Goal: Navigation & Orientation: Understand site structure

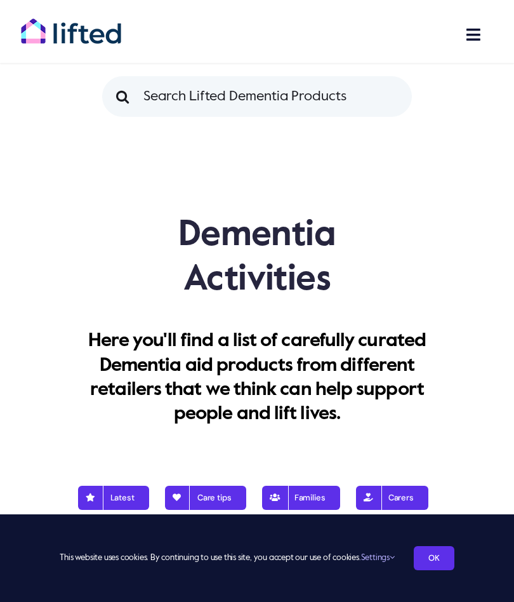
click at [449, 555] on link "OK" at bounding box center [434, 558] width 41 height 24
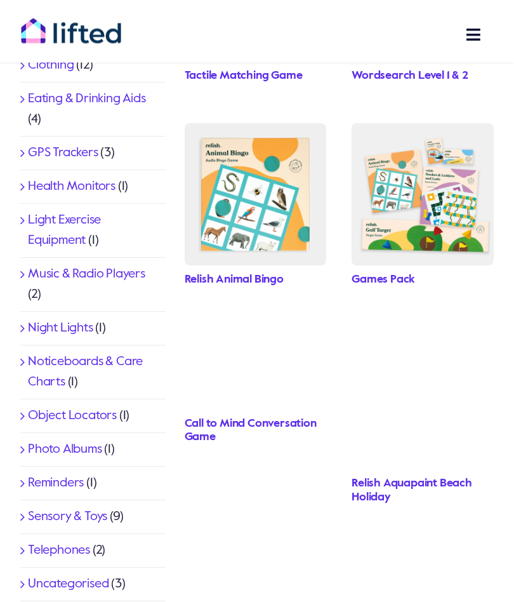
scroll to position [665, 0]
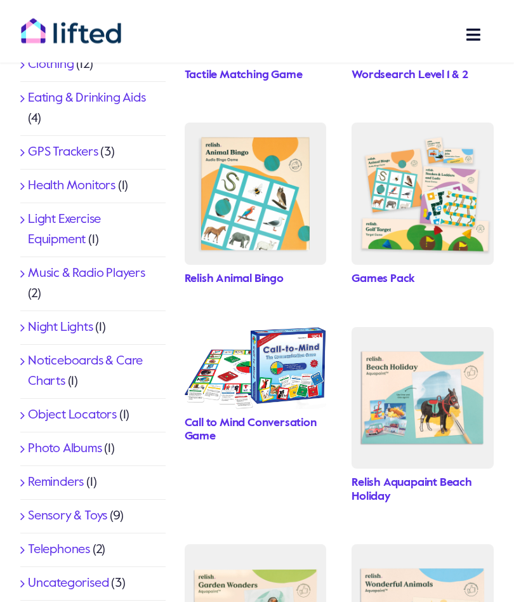
click at [276, 420] on link "Call to Mind Conversation Game" at bounding box center [251, 430] width 132 height 25
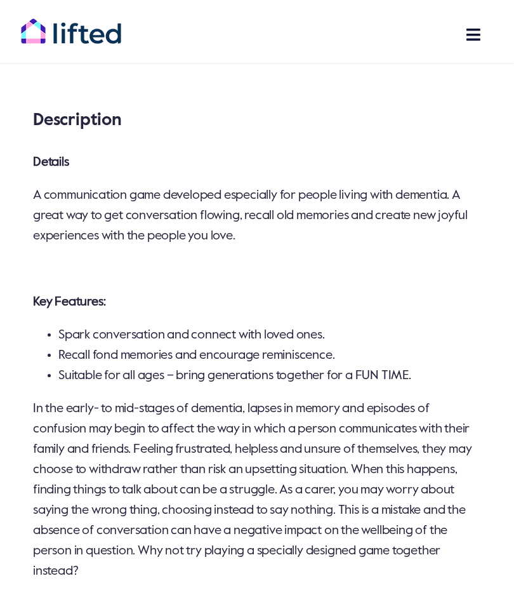
scroll to position [261, 0]
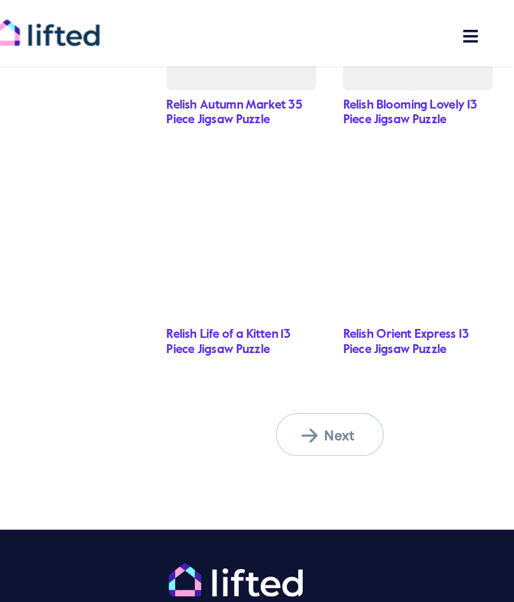
scroll to position [1532, 0]
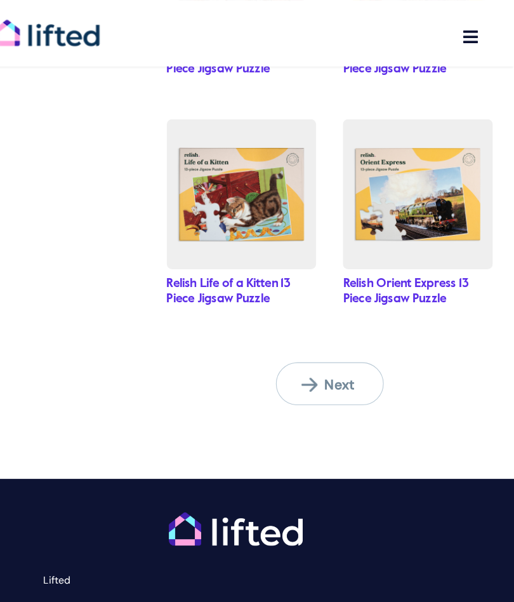
click at [329, 343] on link "Next" at bounding box center [339, 363] width 102 height 41
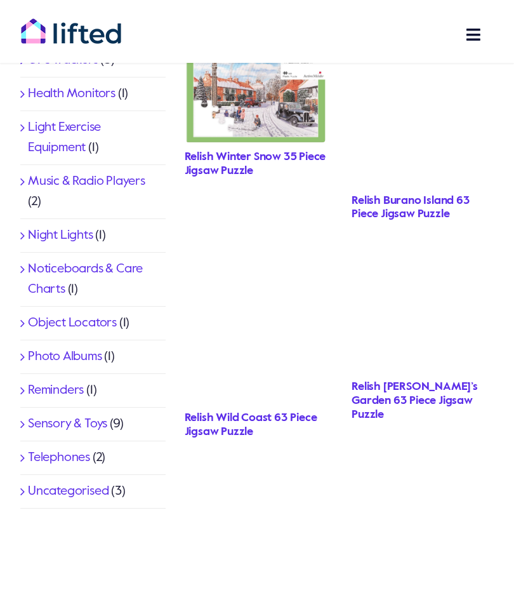
scroll to position [757, 0]
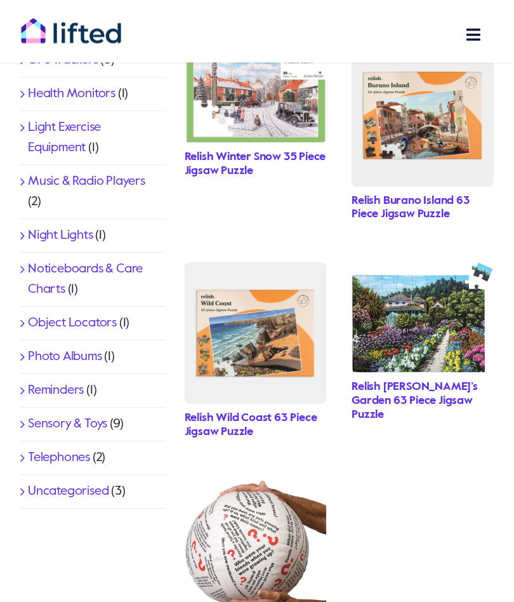
click at [102, 176] on link "Music & Radio Players" at bounding box center [86, 182] width 117 height 13
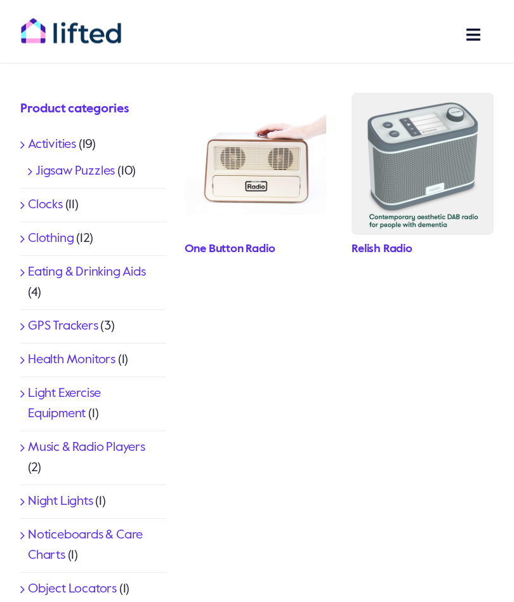
scroll to position [493, 0]
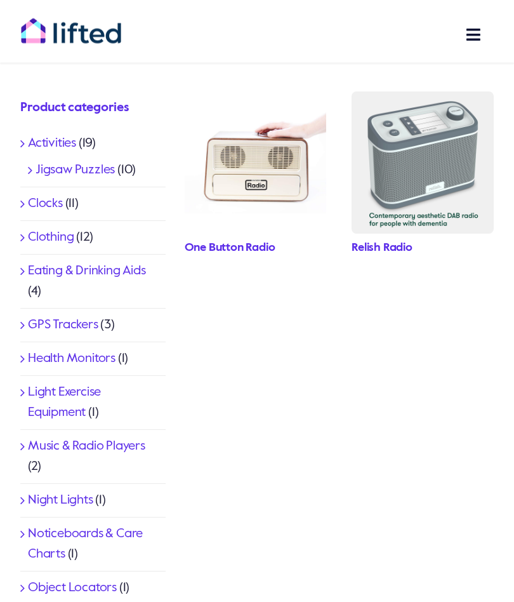
click at [129, 265] on link "Eating & Drinking Aids" at bounding box center [87, 271] width 118 height 13
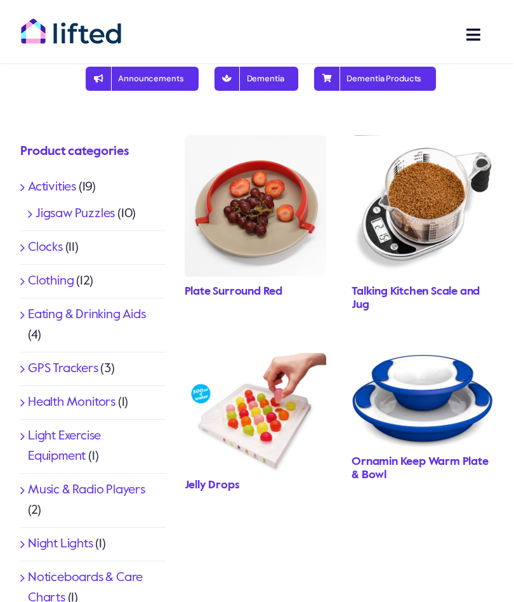
scroll to position [455, 0]
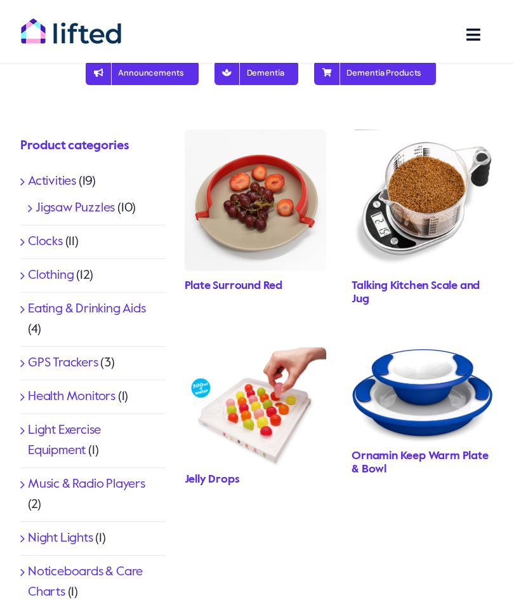
click at [72, 271] on link "Clothing" at bounding box center [51, 275] width 46 height 13
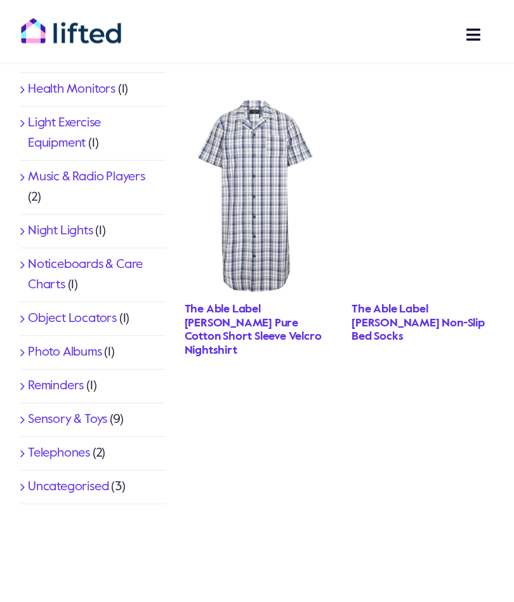
scroll to position [708, 0]
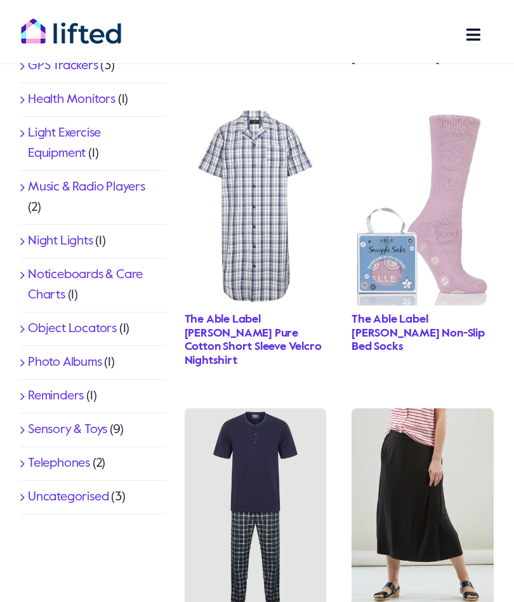
click at [98, 348] on li "Photo Albums (1)" at bounding box center [92, 363] width 145 height 34
click at [92, 358] on link "Photo Albums" at bounding box center [65, 362] width 74 height 13
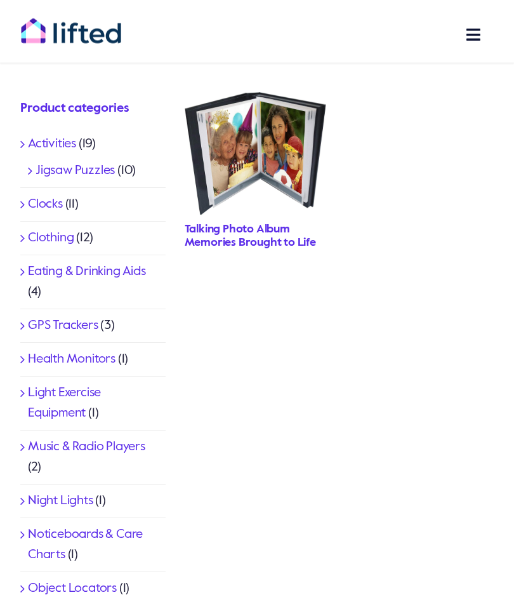
scroll to position [493, 0]
click at [96, 320] on link "GPS Trackers" at bounding box center [63, 325] width 70 height 13
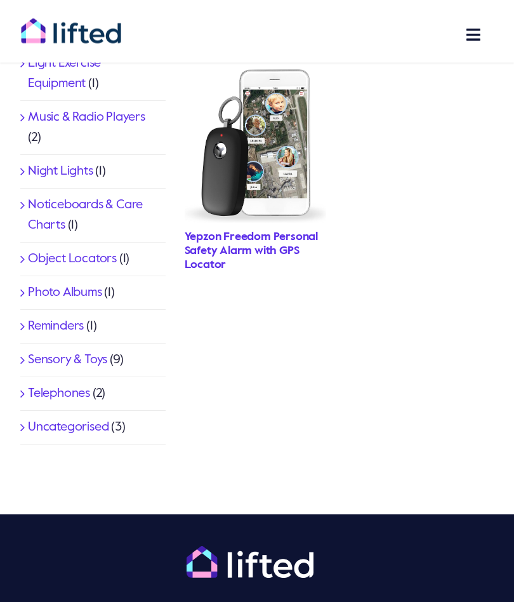
scroll to position [822, 0]
click at [128, 359] on li "Sensory & Toys (9)" at bounding box center [92, 360] width 145 height 34
click at [84, 354] on link "Sensory & Toys" at bounding box center [67, 360] width 79 height 13
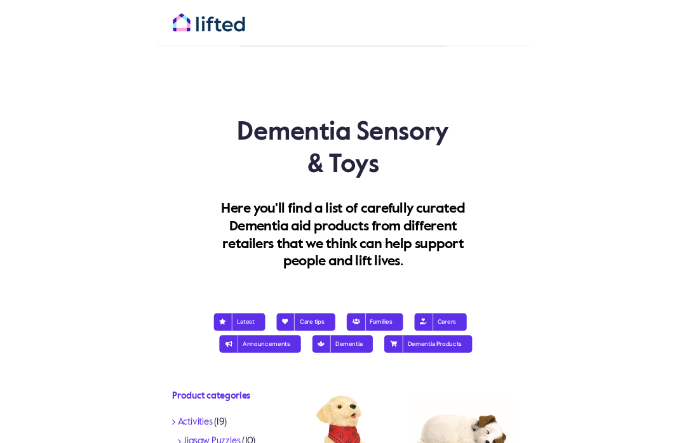
scroll to position [76, 0]
